Goal: Task Accomplishment & Management: Complete application form

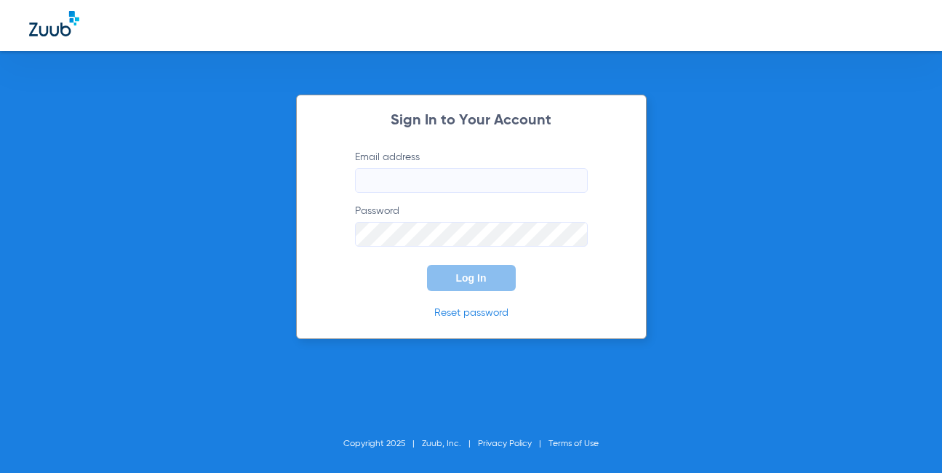
type input "[EMAIL_ADDRESS][DOMAIN_NAME]"
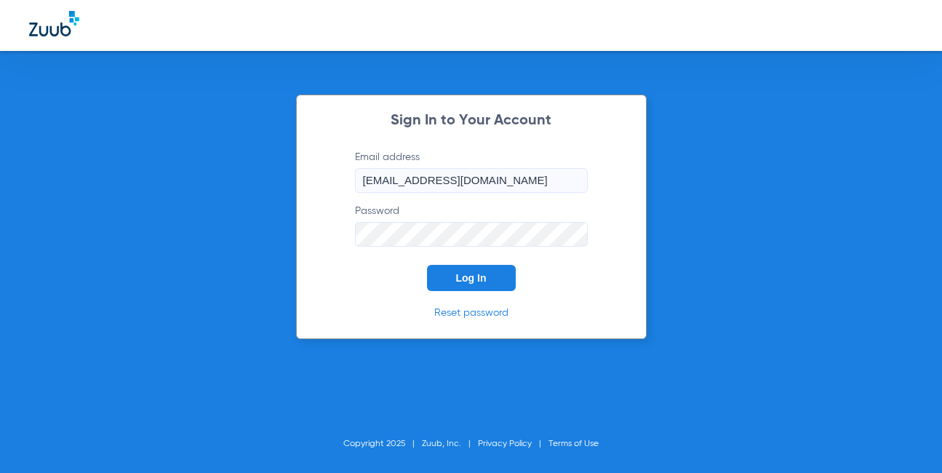
click at [448, 277] on button "Log In" at bounding box center [471, 278] width 89 height 26
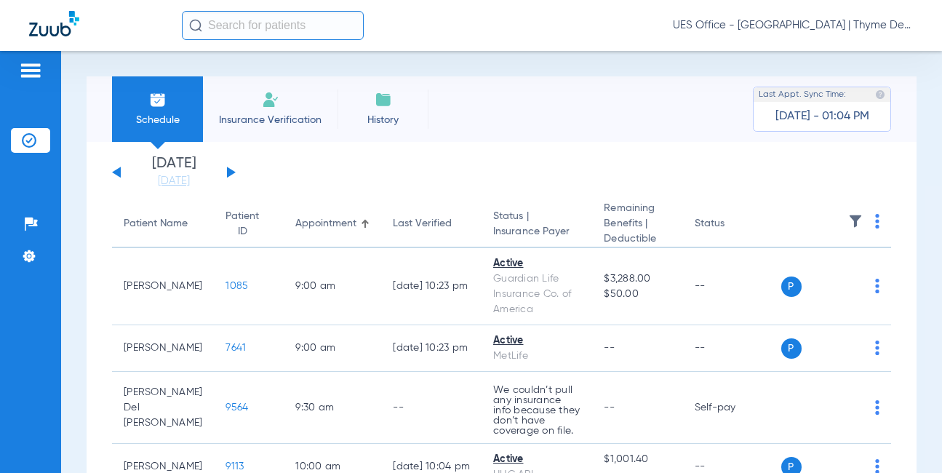
click at [284, 114] on span "Insurance Verification" at bounding box center [270, 120] width 113 height 15
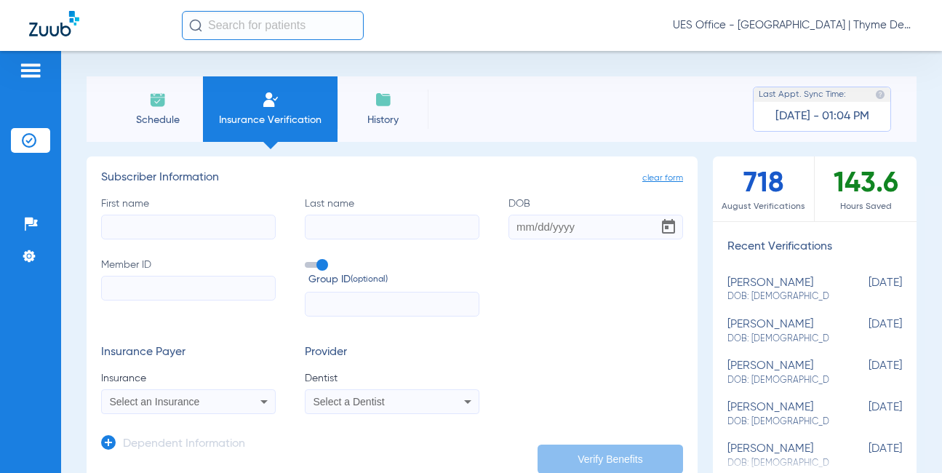
click at [205, 225] on input "First name" at bounding box center [188, 227] width 175 height 25
click at [212, 229] on input "First name Required" at bounding box center [188, 227] width 175 height 25
type input "[PERSON_NAME]"
type input "[DATE]"
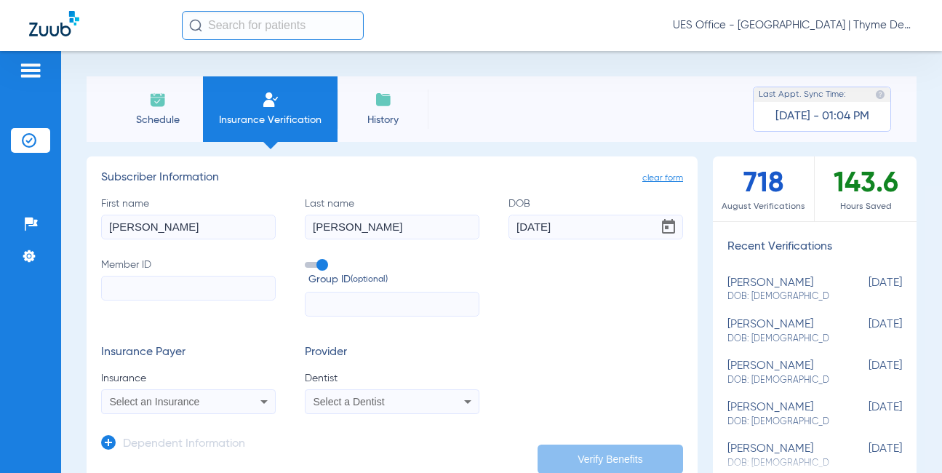
drag, startPoint x: 196, startPoint y: 302, endPoint x: 201, endPoint y: 295, distance: 8.9
click at [197, 301] on label "Member ID" at bounding box center [188, 287] width 175 height 60
click at [197, 300] on input "Member ID" at bounding box center [188, 288] width 175 height 25
click at [201, 291] on input "Member ID" at bounding box center [188, 288] width 175 height 25
paste input "933057810"
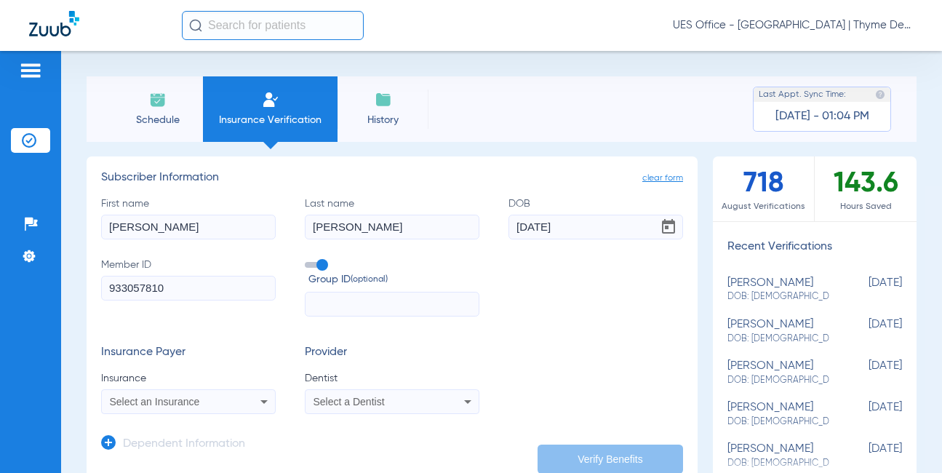
type input "933057810"
click at [319, 268] on span at bounding box center [316, 265] width 22 height 6
click at [308, 260] on input "Group ID (optional)" at bounding box center [308, 260] width 0 height 0
click at [229, 396] on div "Select an Insurance" at bounding box center [173, 401] width 127 height 10
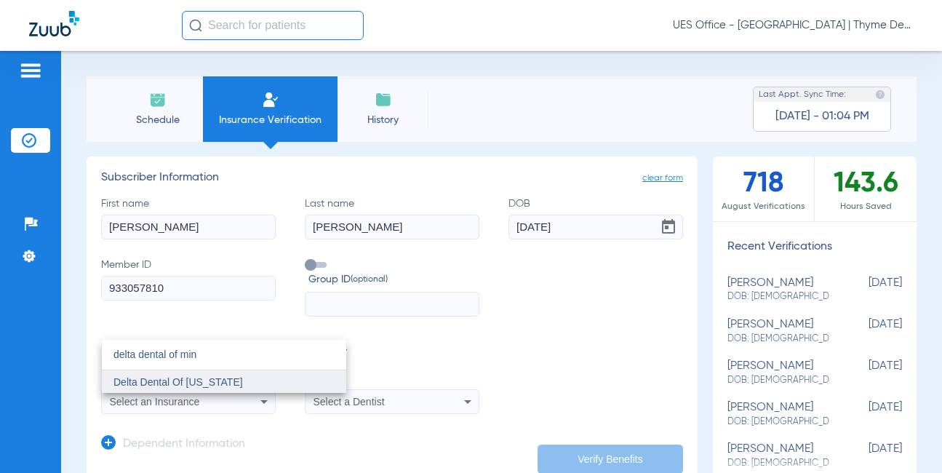
type input "delta dental of min"
click at [230, 377] on span "Delta Dental Of [US_STATE]" at bounding box center [177, 382] width 129 height 12
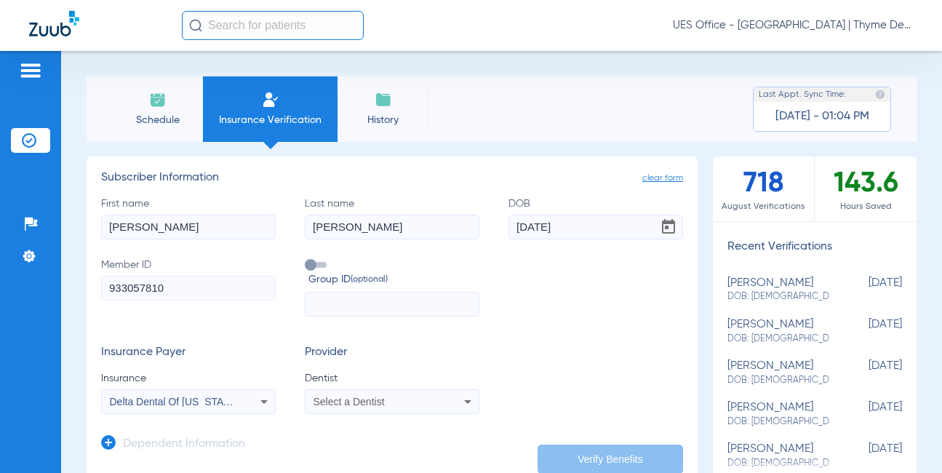
click at [372, 412] on mat-select "Select a Dentist" at bounding box center [392, 401] width 175 height 25
drag, startPoint x: 372, startPoint y: 412, endPoint x: 343, endPoint y: 408, distance: 28.7
click at [343, 408] on div "Select a Dentist" at bounding box center [391, 401] width 173 height 17
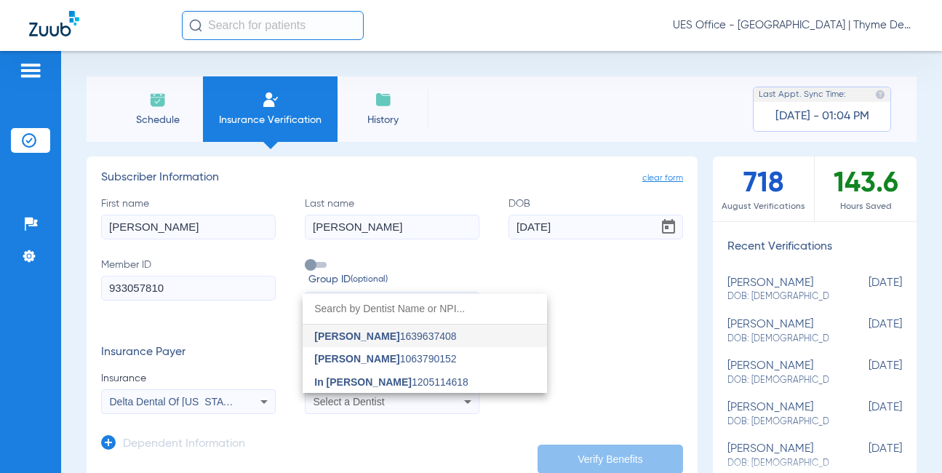
click at [373, 378] on span "In [PERSON_NAME]" at bounding box center [362, 382] width 97 height 12
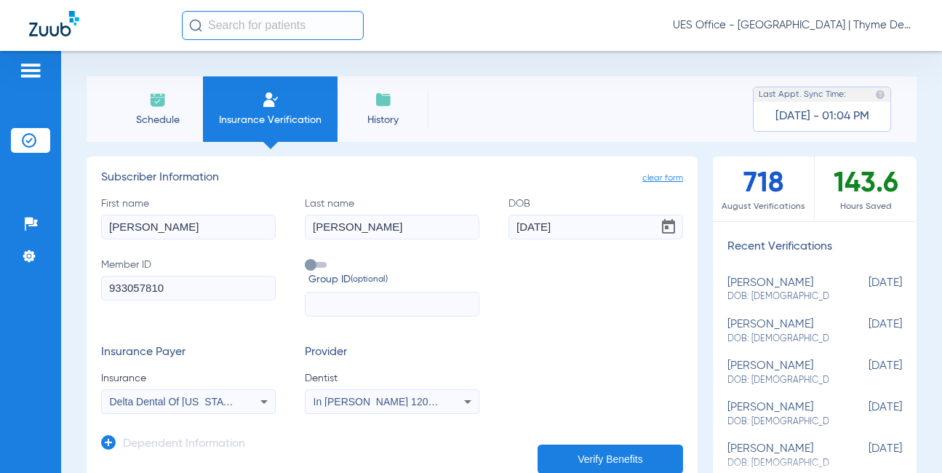
click at [583, 452] on button "Verify Benefits" at bounding box center [610, 458] width 145 height 29
click at [148, 287] on input "933057810" at bounding box center [188, 288] width 175 height 25
click at [459, 400] on icon at bounding box center [467, 401] width 17 height 17
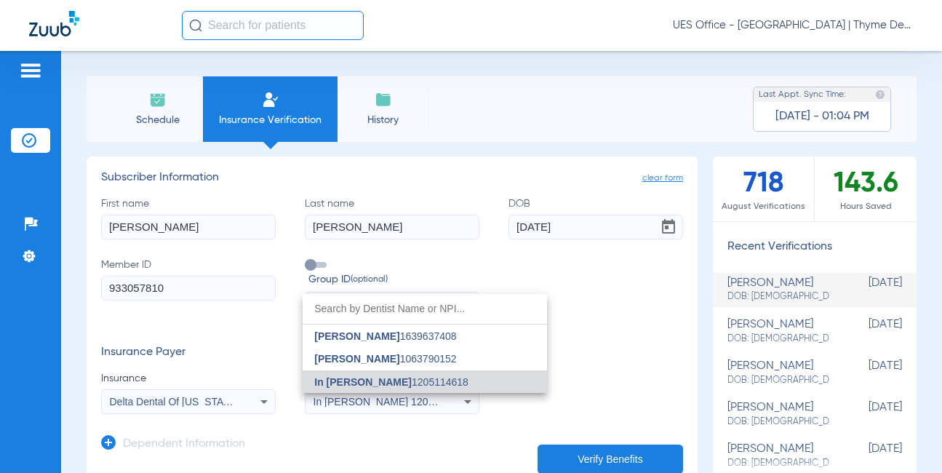
click at [413, 383] on span "In [PERSON_NAME] 1205114618" at bounding box center [391, 382] width 154 height 10
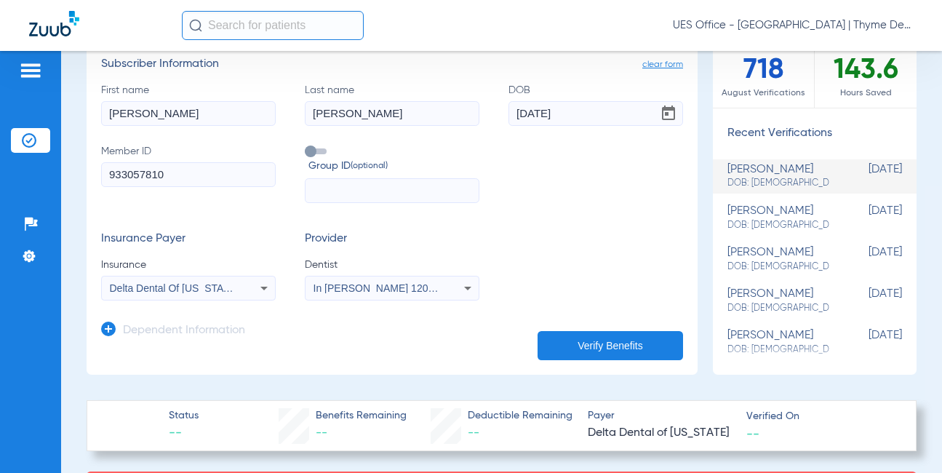
scroll to position [145, 0]
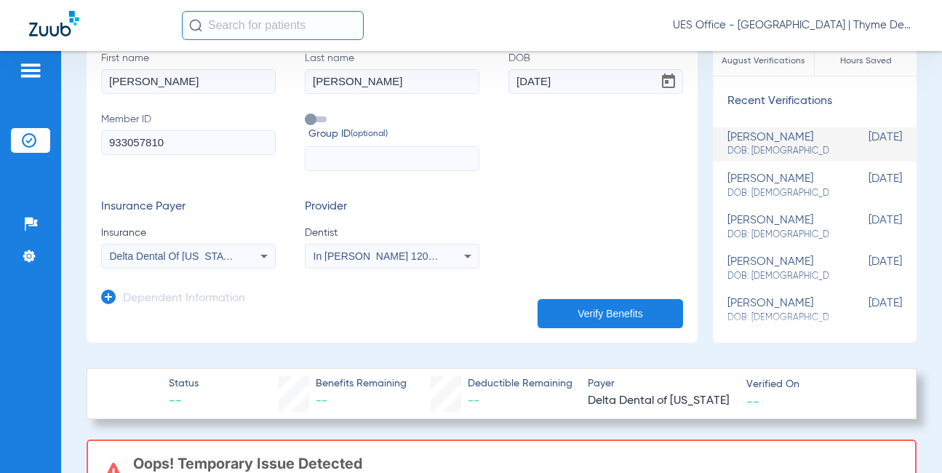
click at [583, 305] on button "Verify Benefits" at bounding box center [610, 313] width 145 height 29
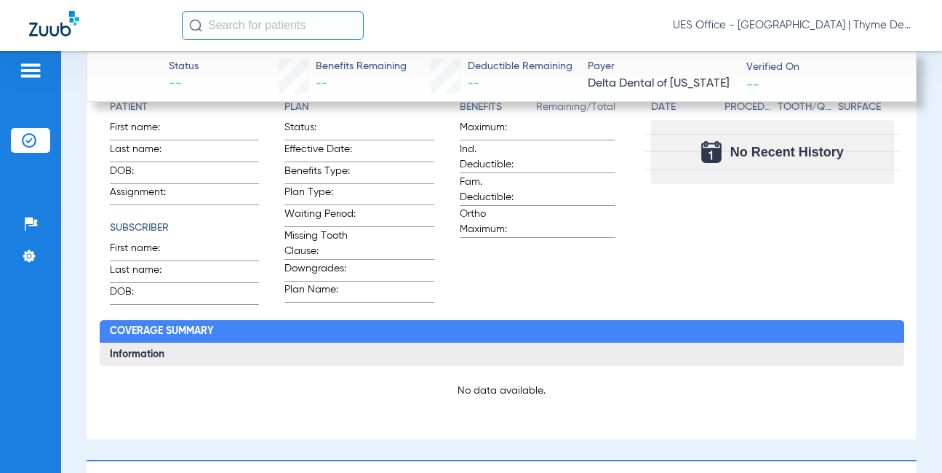
scroll to position [873, 0]
